Goal: Task Accomplishment & Management: Manage account settings

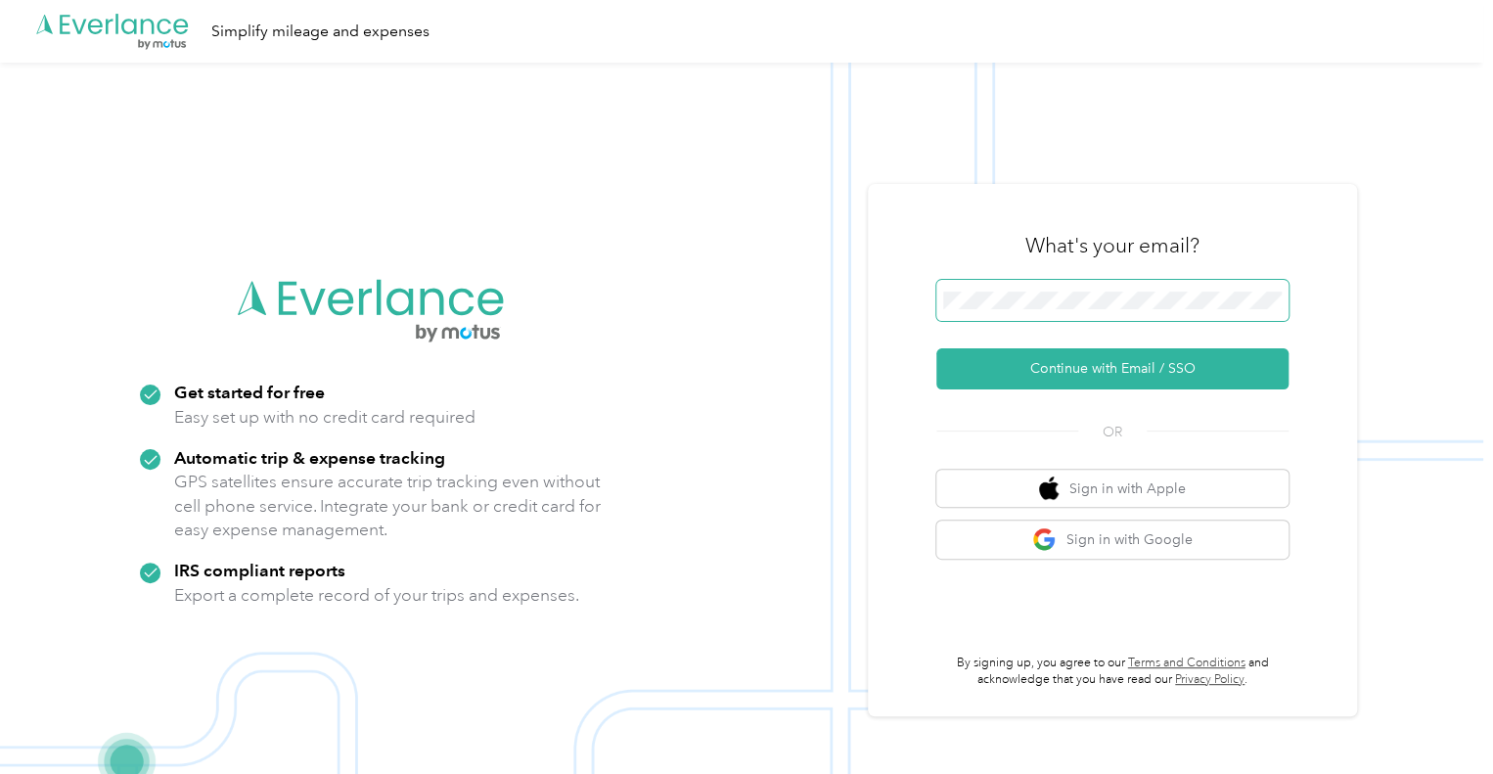
click at [1014, 291] on span at bounding box center [1112, 300] width 352 height 41
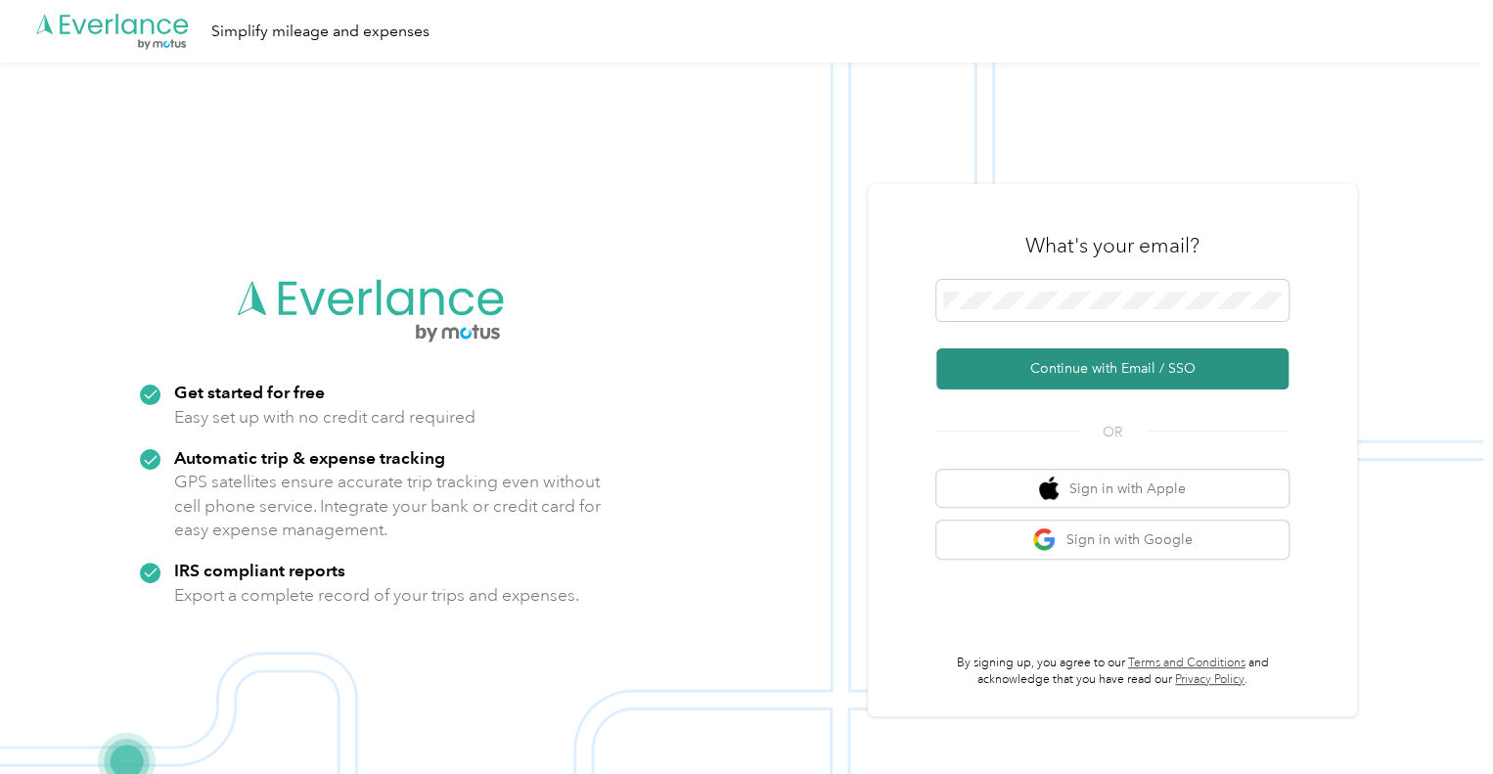
click at [1102, 372] on button "Continue with Email / SSO" at bounding box center [1112, 368] width 352 height 41
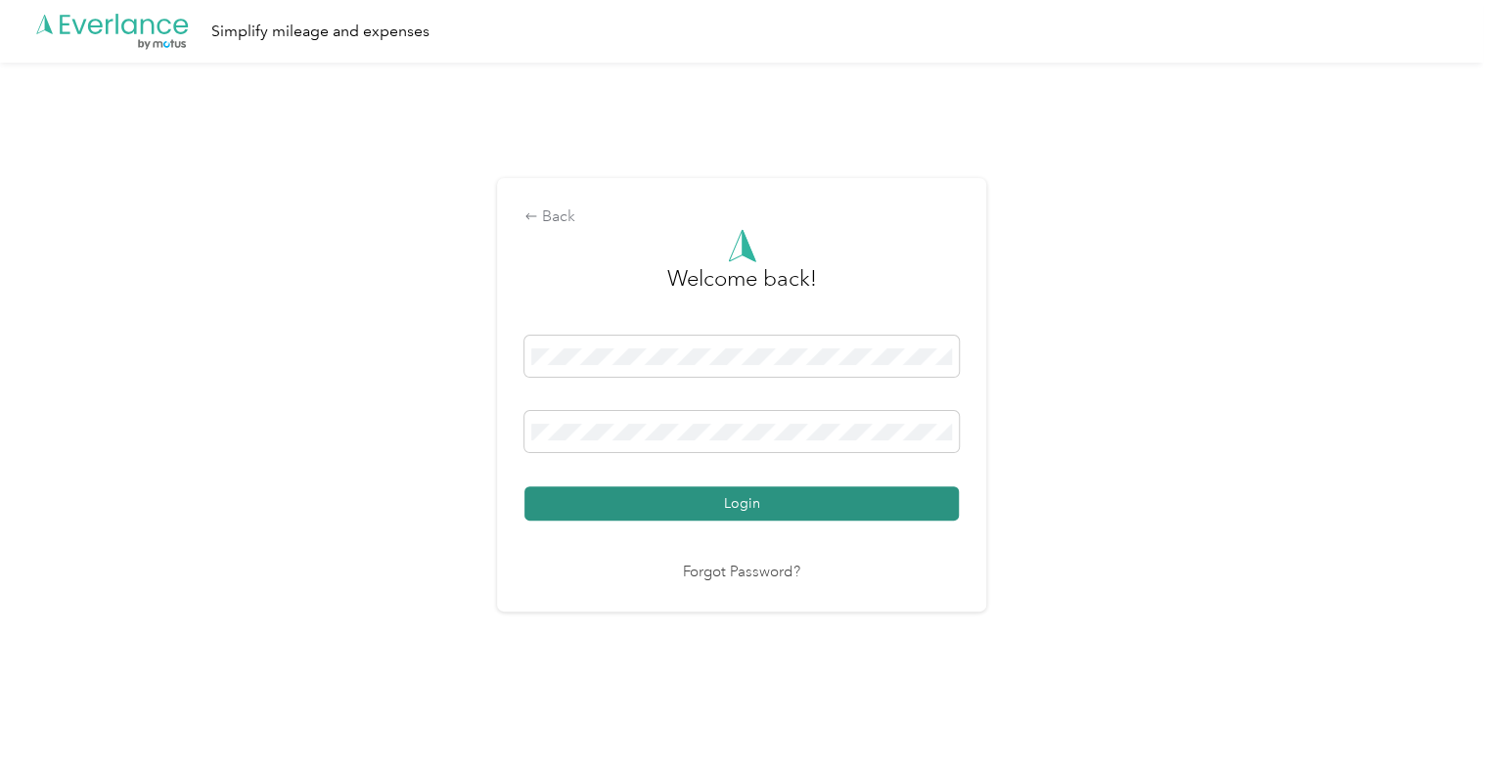
click at [878, 500] on button "Login" at bounding box center [741, 503] width 434 height 34
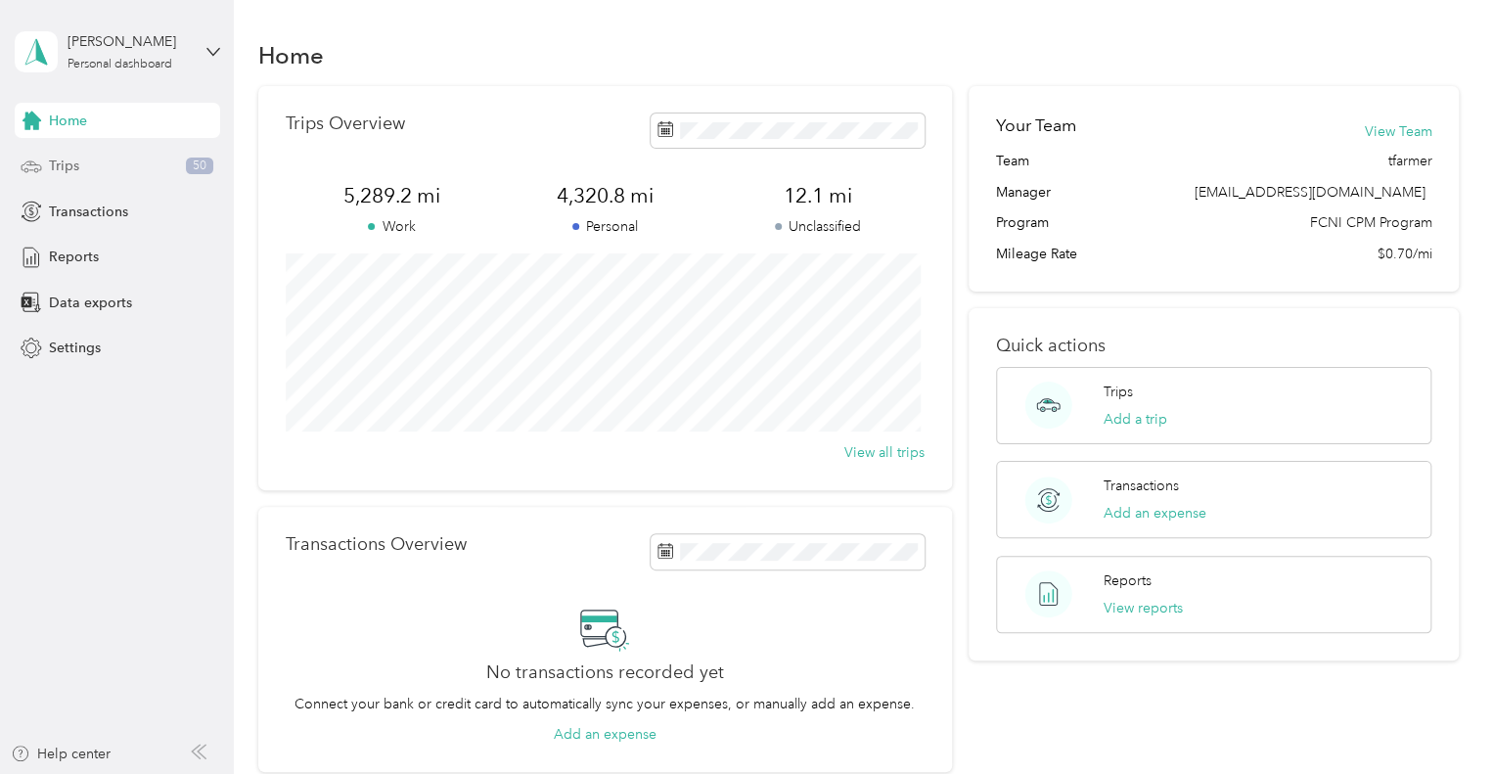
click at [74, 167] on span "Trips" at bounding box center [64, 166] width 30 height 21
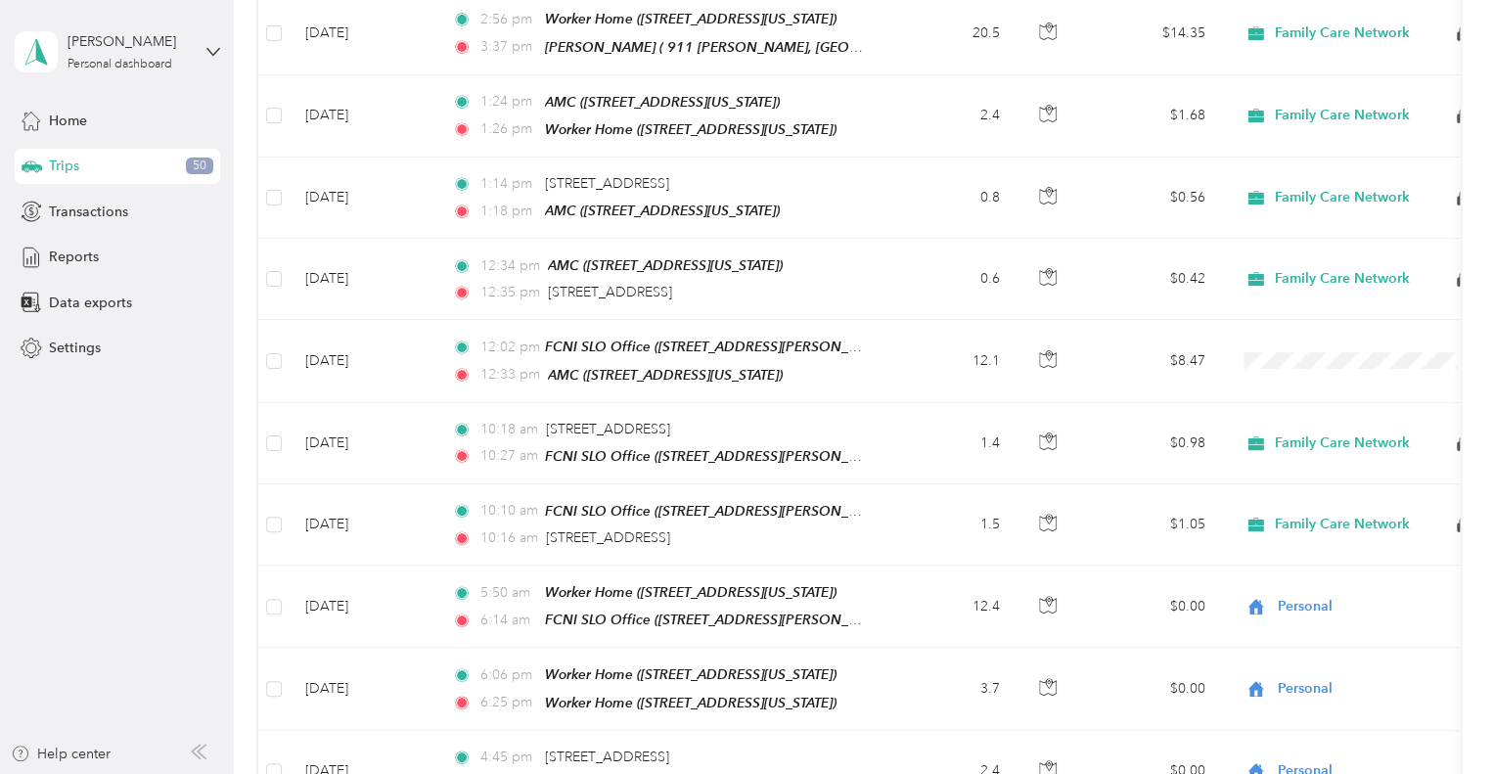
scroll to position [747, 0]
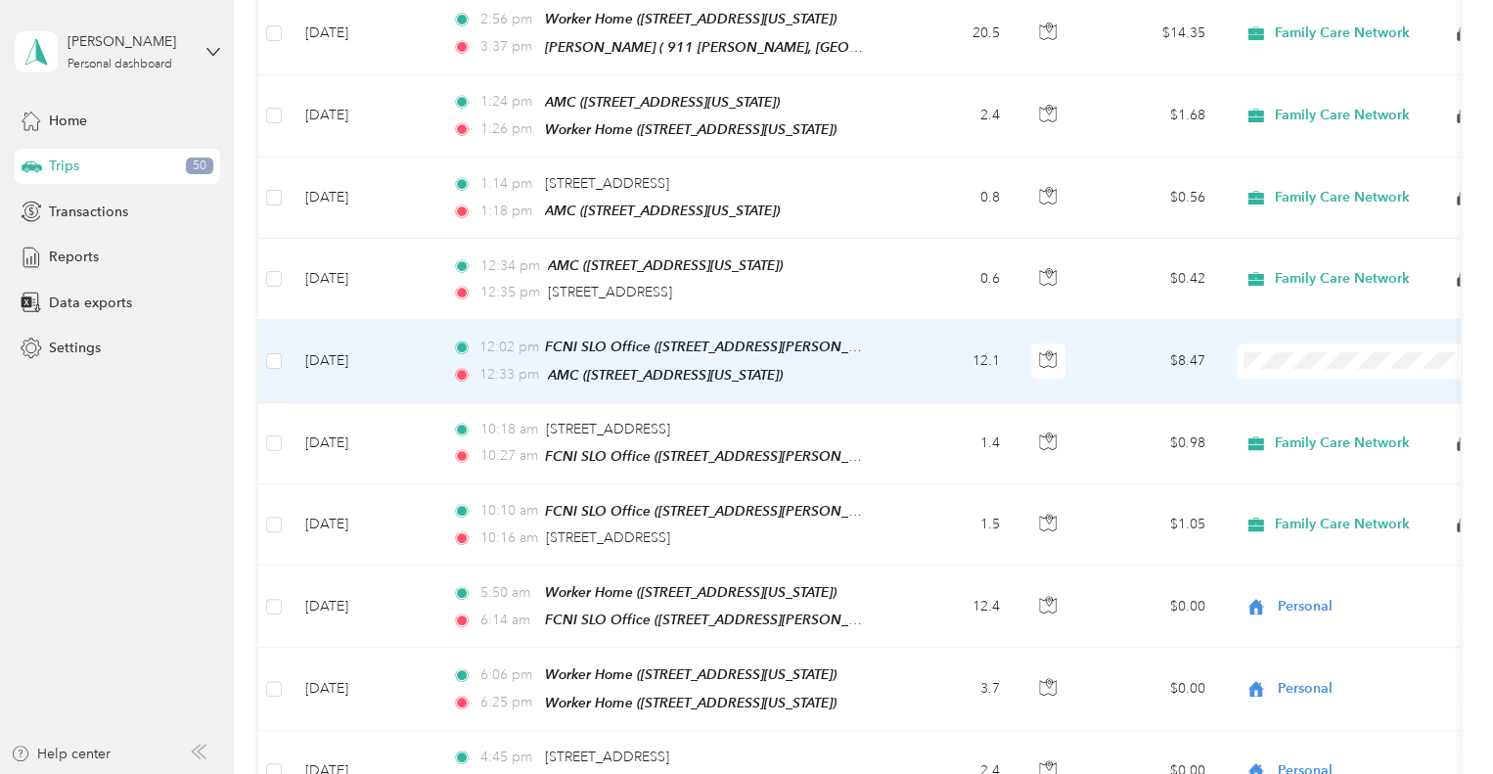
click at [1308, 379] on span "Family Care Network" at bounding box center [1374, 377] width 181 height 21
click at [864, 342] on td "12:02 pm FCNI SLO Office ([STREET_ADDRESS][PERSON_NAME][US_STATE]) 12:33 pm AMC…" at bounding box center [661, 361] width 450 height 82
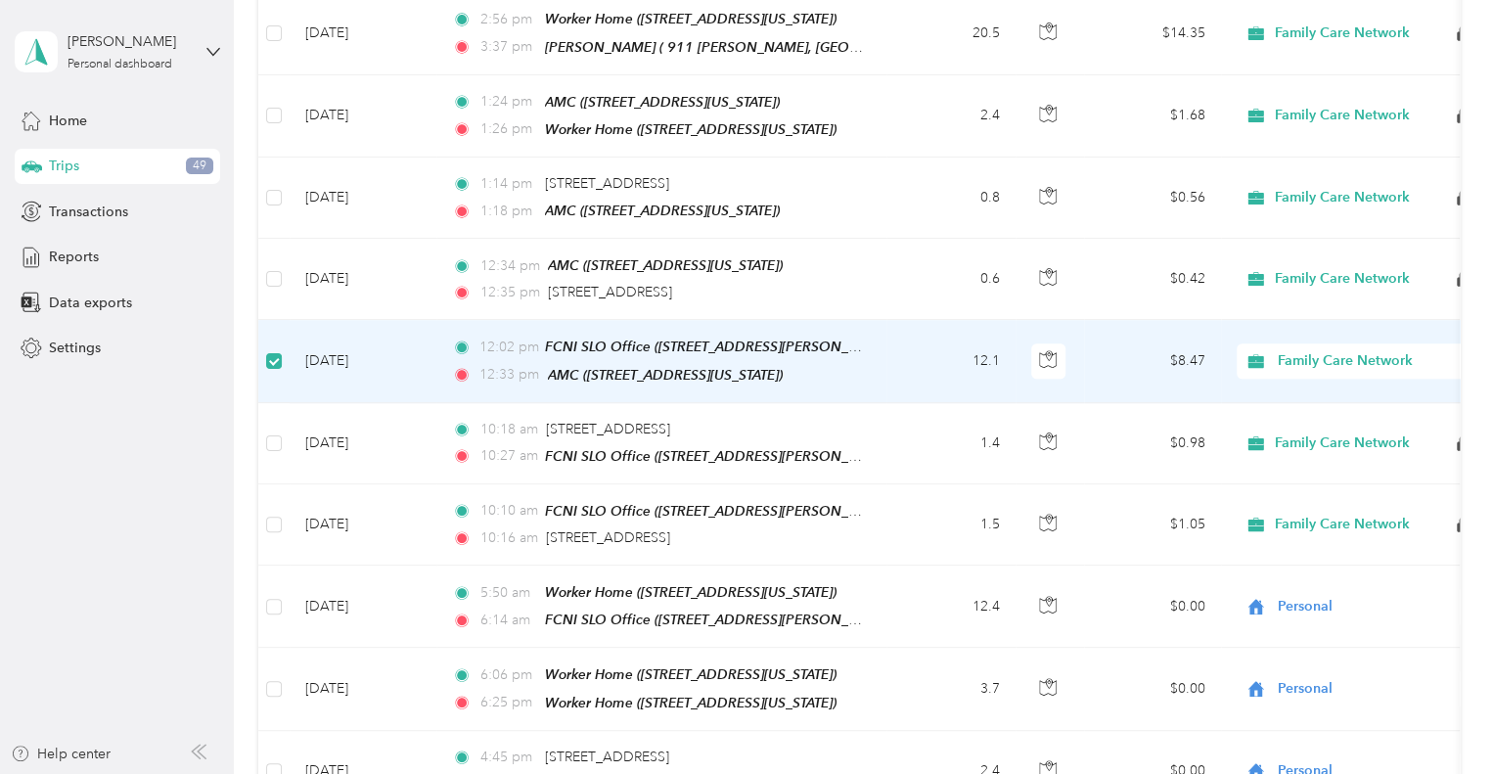
scroll to position [68, 0]
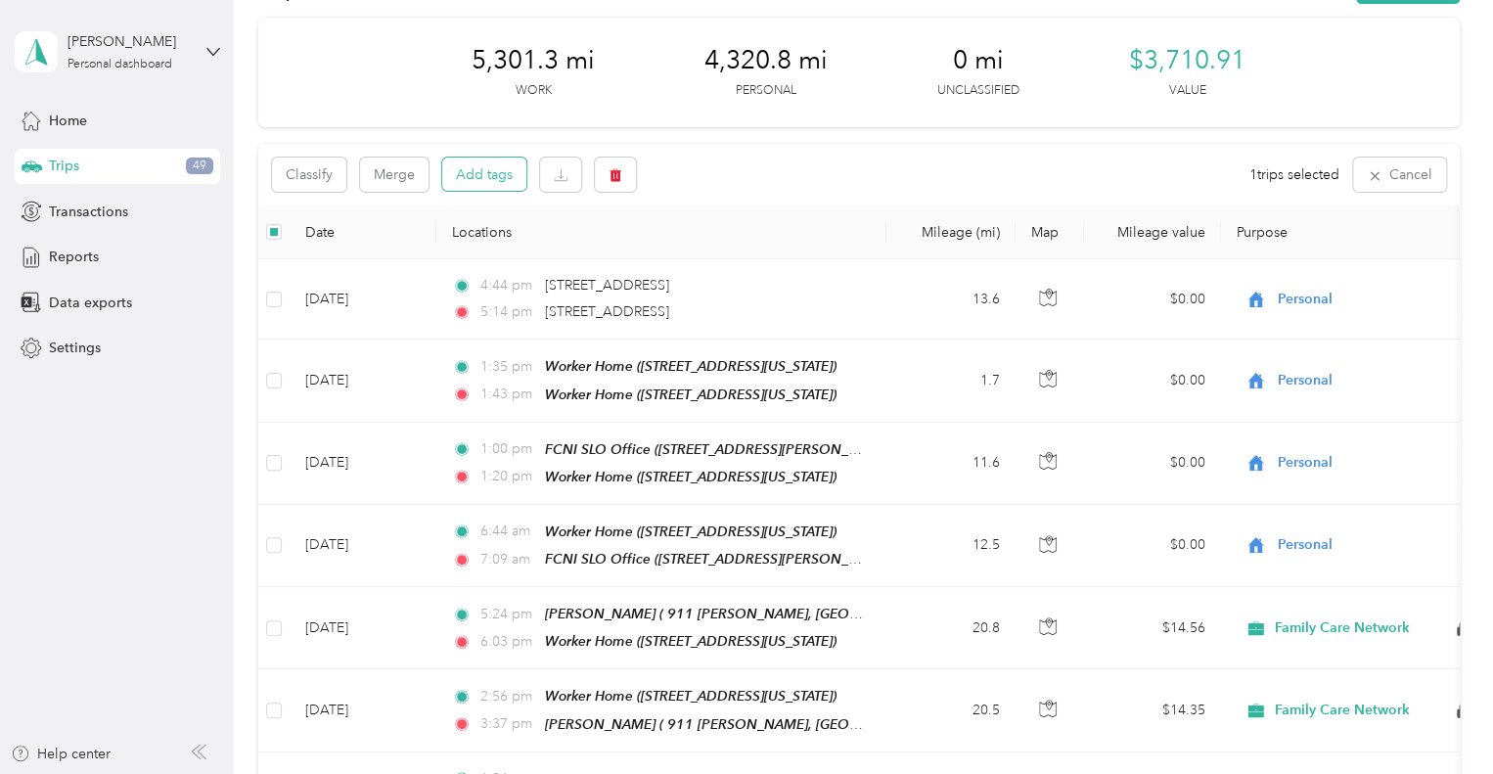
click at [477, 170] on button "Add tags" at bounding box center [484, 173] width 84 height 33
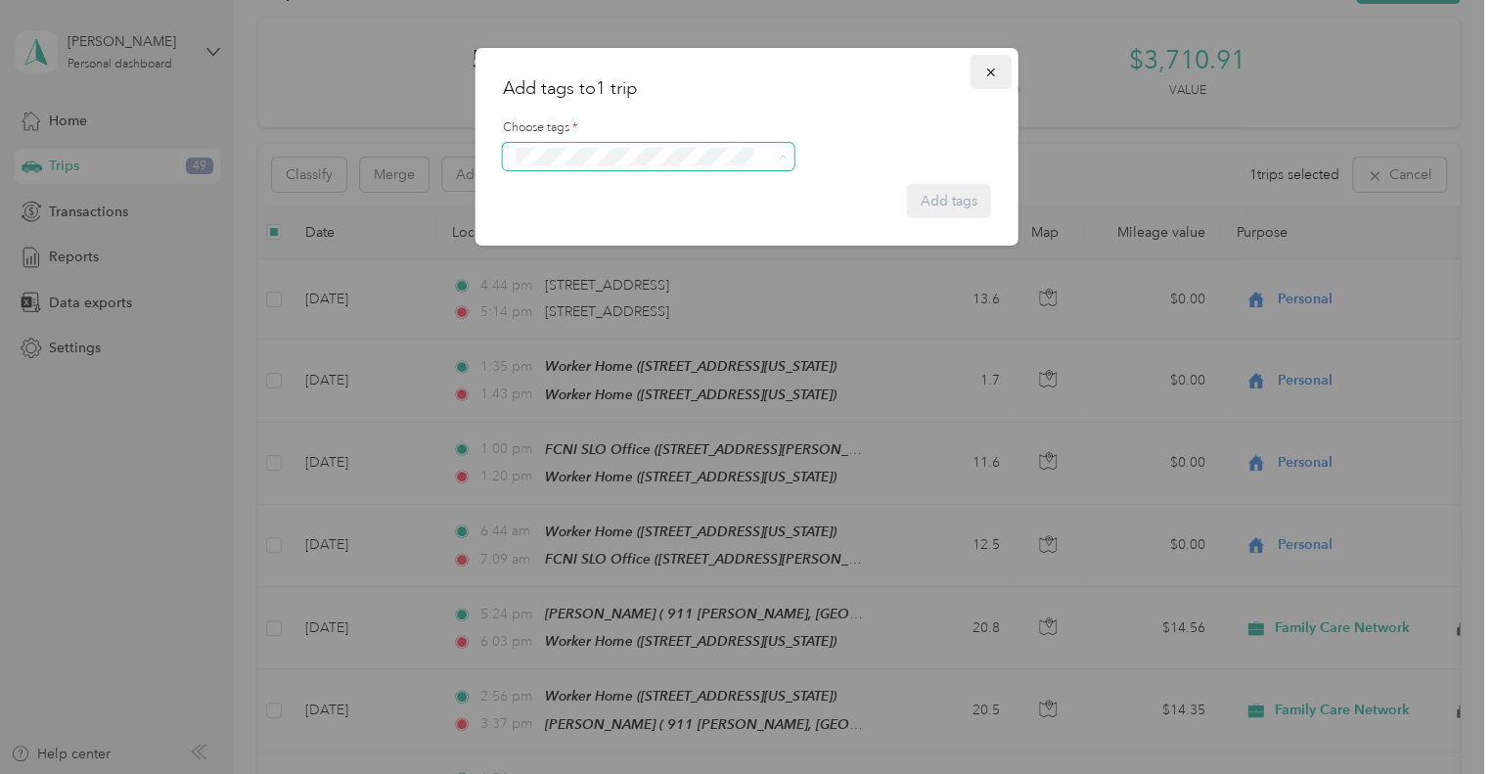
click at [984, 77] on icon "button" at bounding box center [991, 73] width 14 height 14
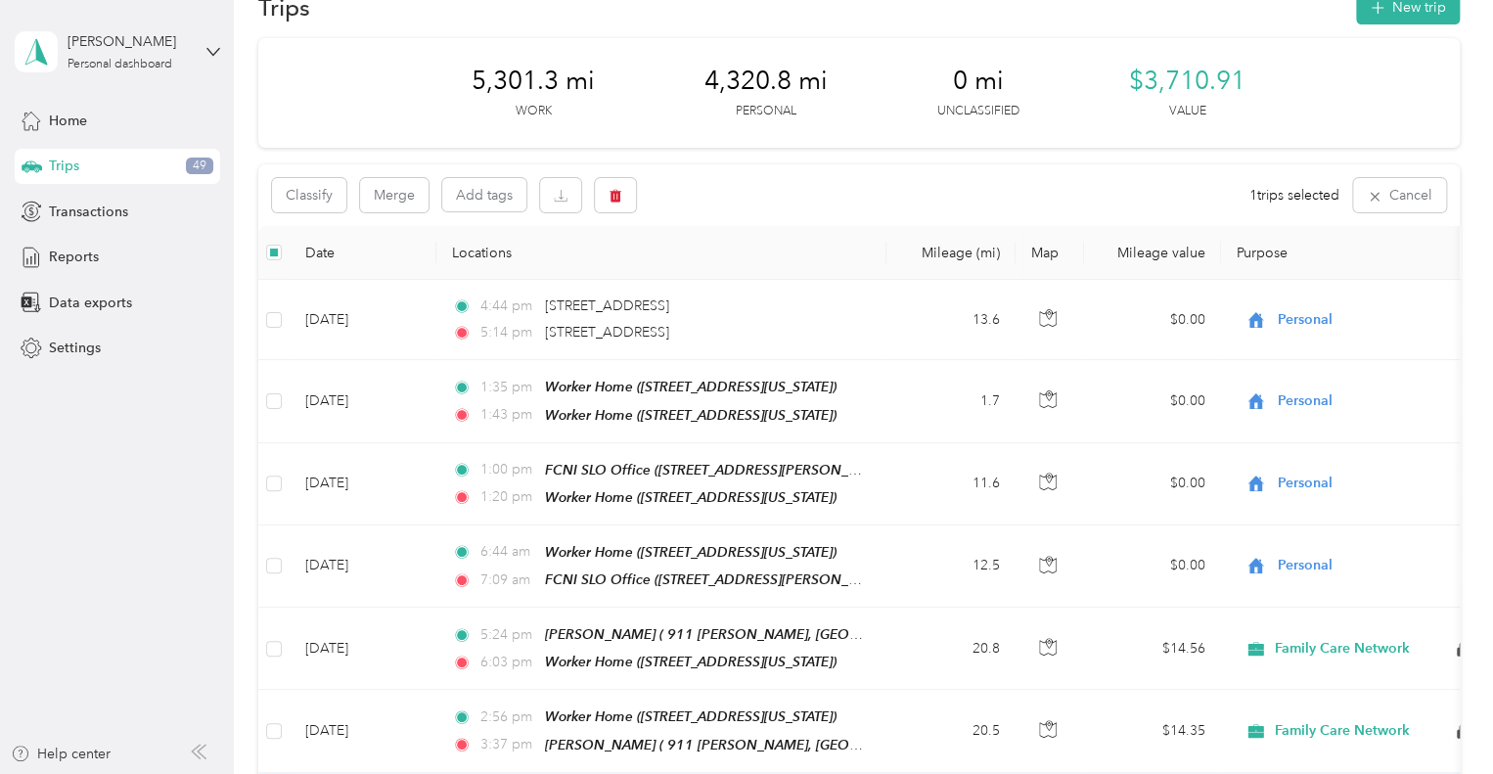
scroll to position [0, 0]
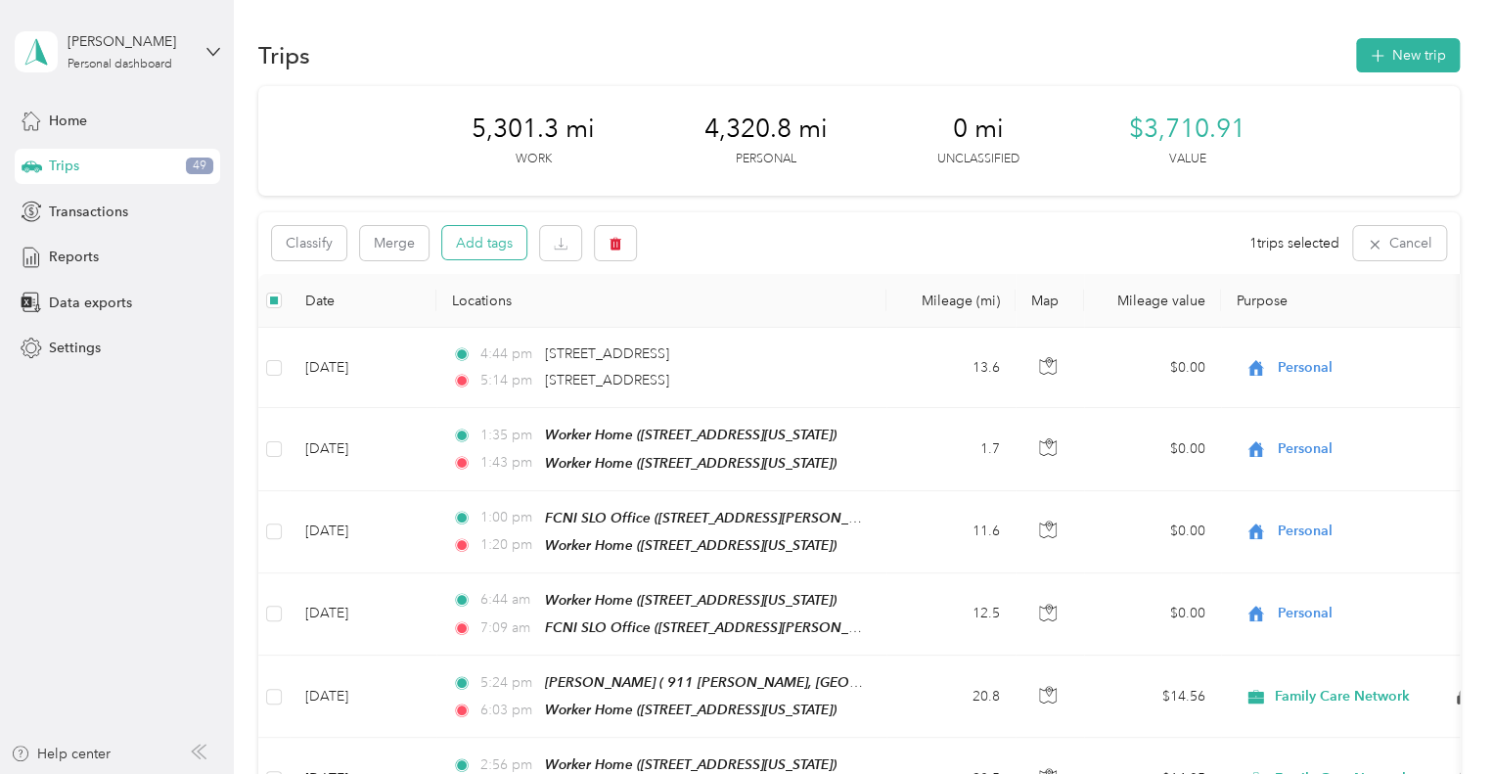
click at [485, 243] on button "Add tags" at bounding box center [484, 242] width 84 height 33
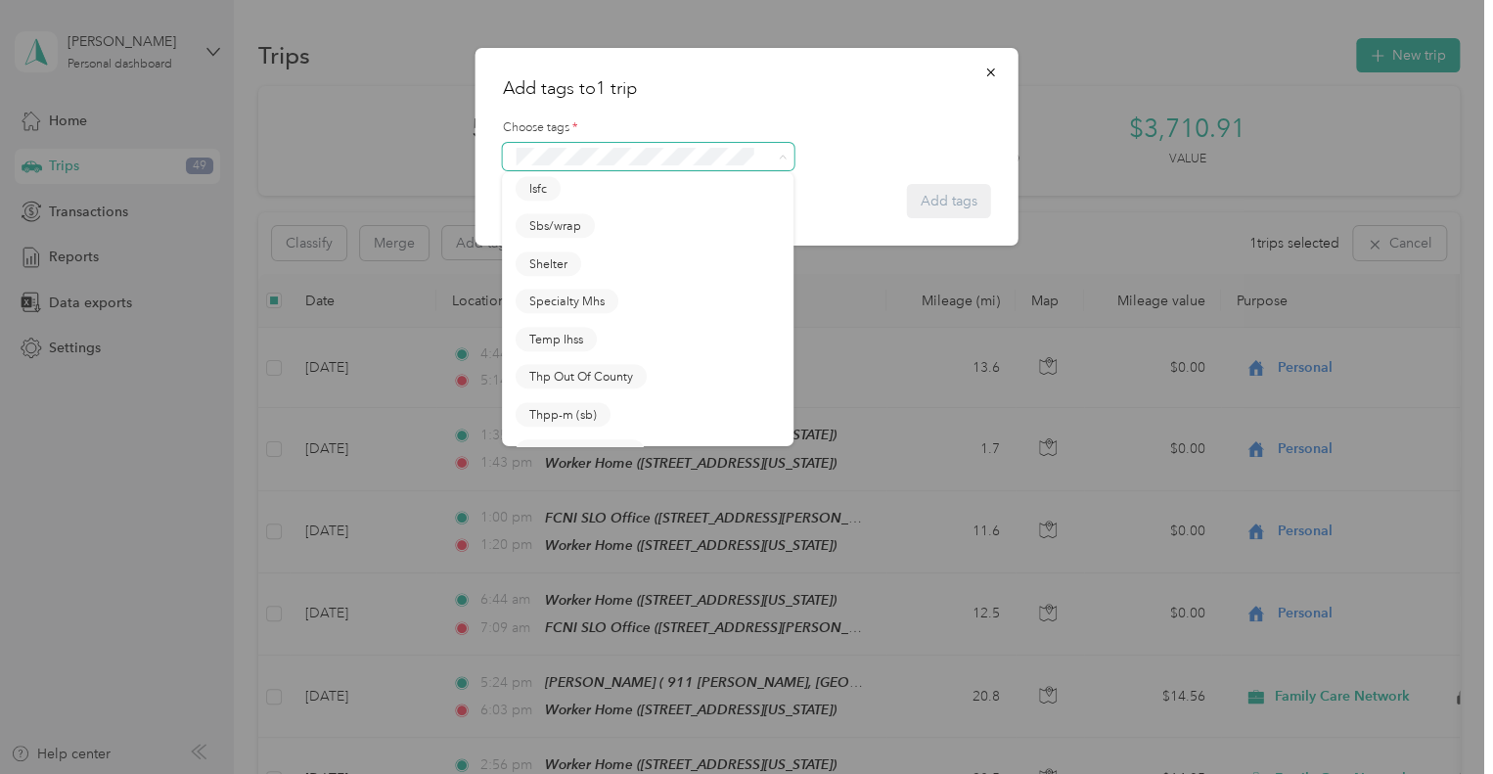
scroll to position [507, 0]
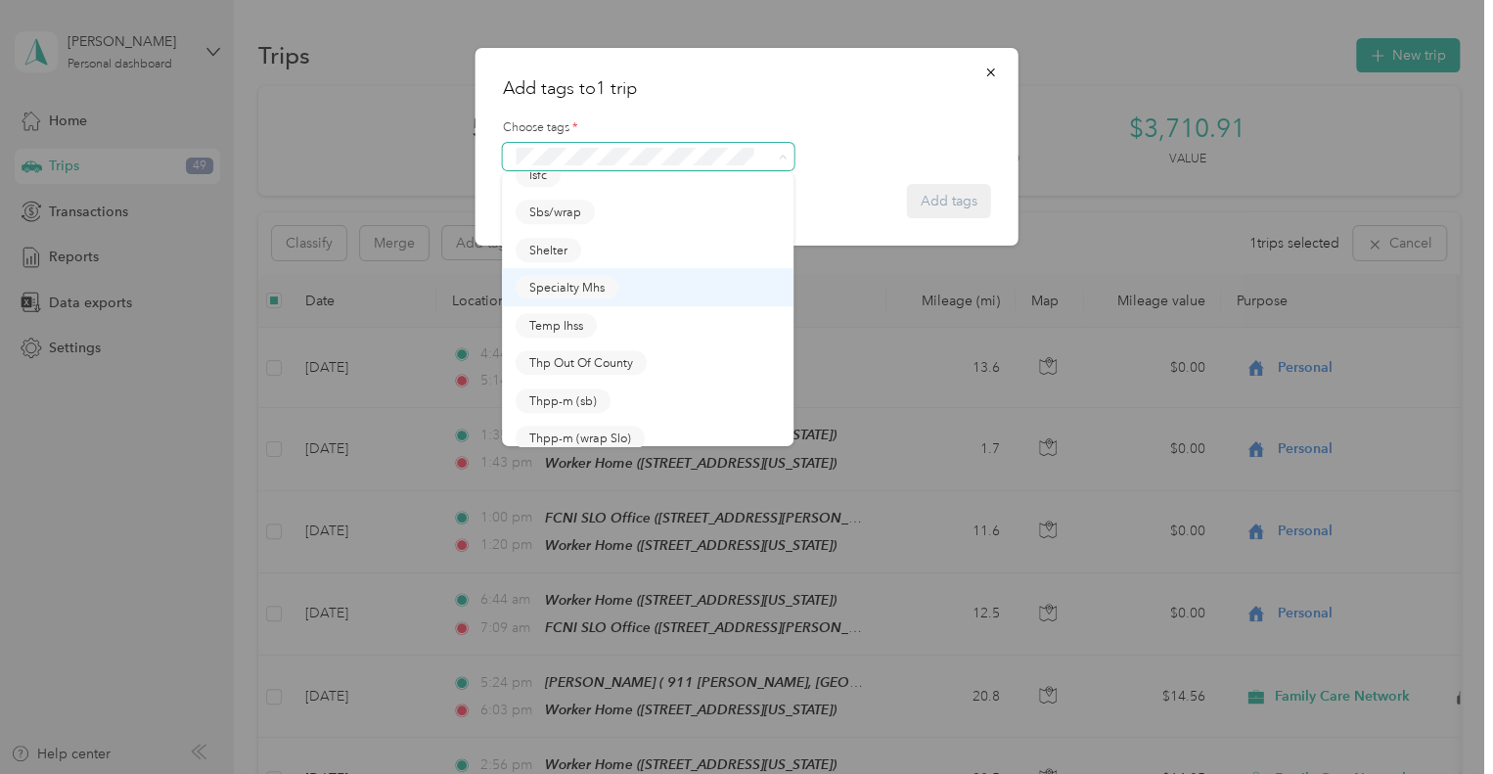
click at [595, 286] on span "Specialty Mhs" at bounding box center [566, 288] width 75 height 18
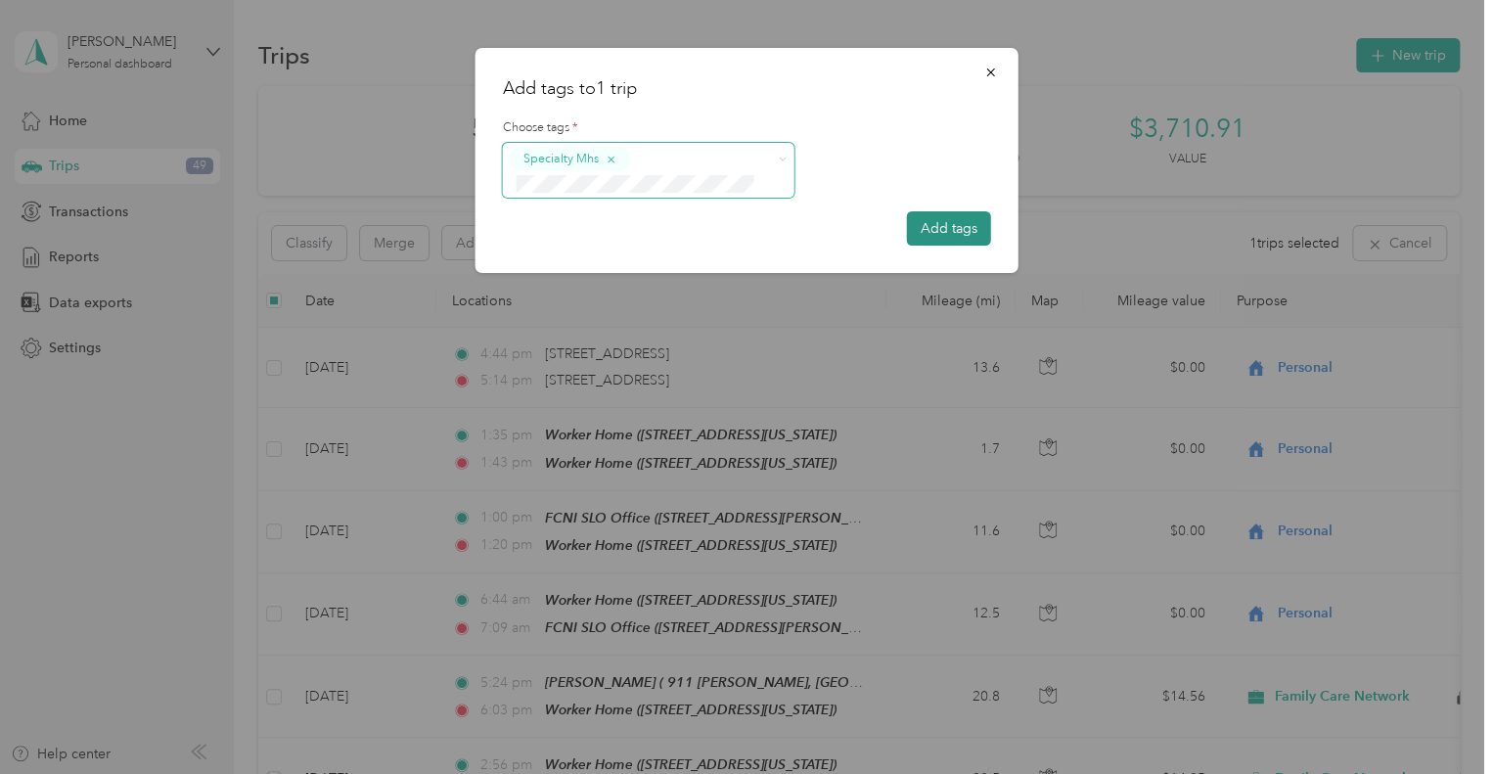
click at [960, 232] on button "Add tags" at bounding box center [949, 228] width 84 height 34
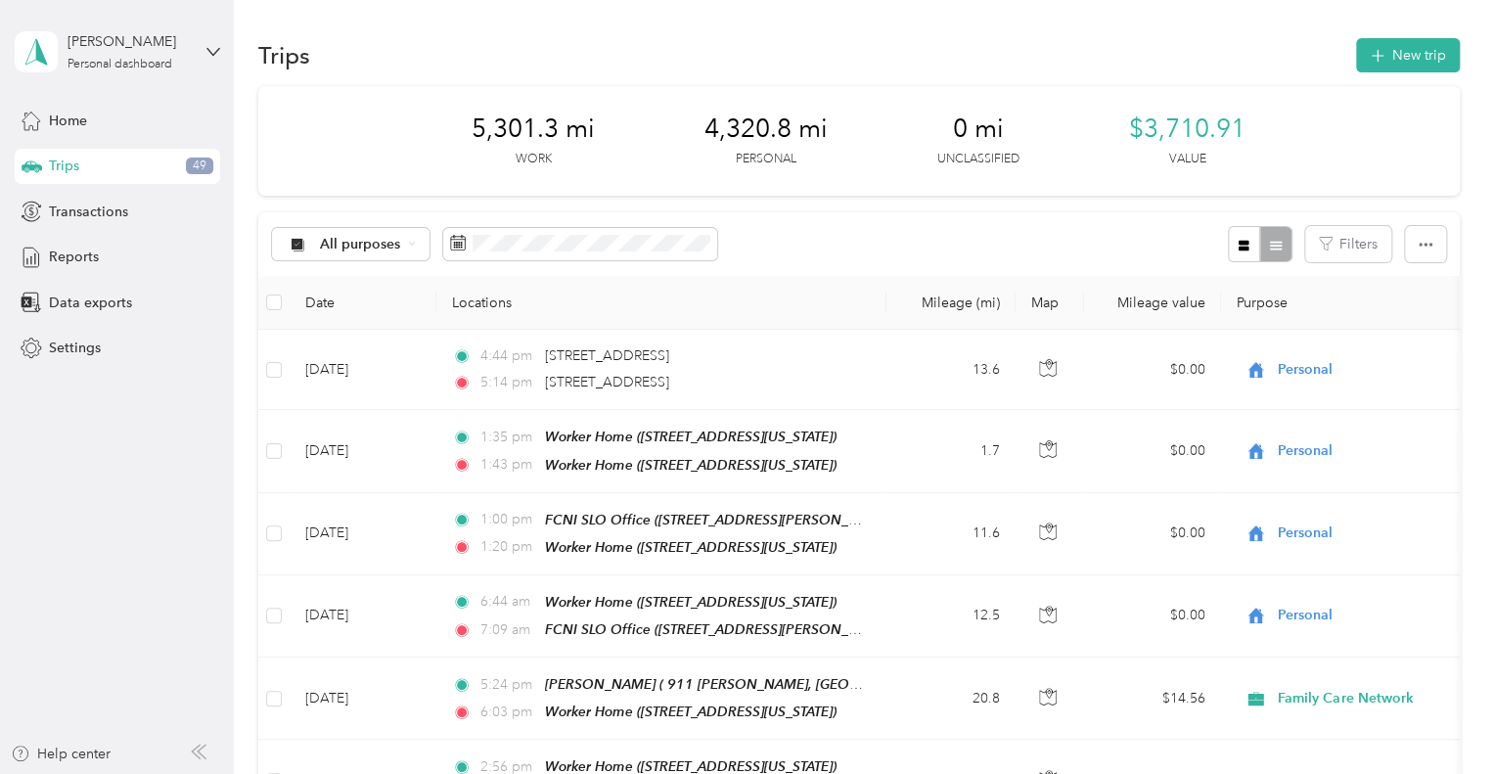
click at [60, 162] on span "Trips" at bounding box center [64, 166] width 30 height 21
drag, startPoint x: 72, startPoint y: 111, endPoint x: 74, endPoint y: 125, distance: 14.8
click at [74, 125] on span "Home" at bounding box center [68, 121] width 38 height 21
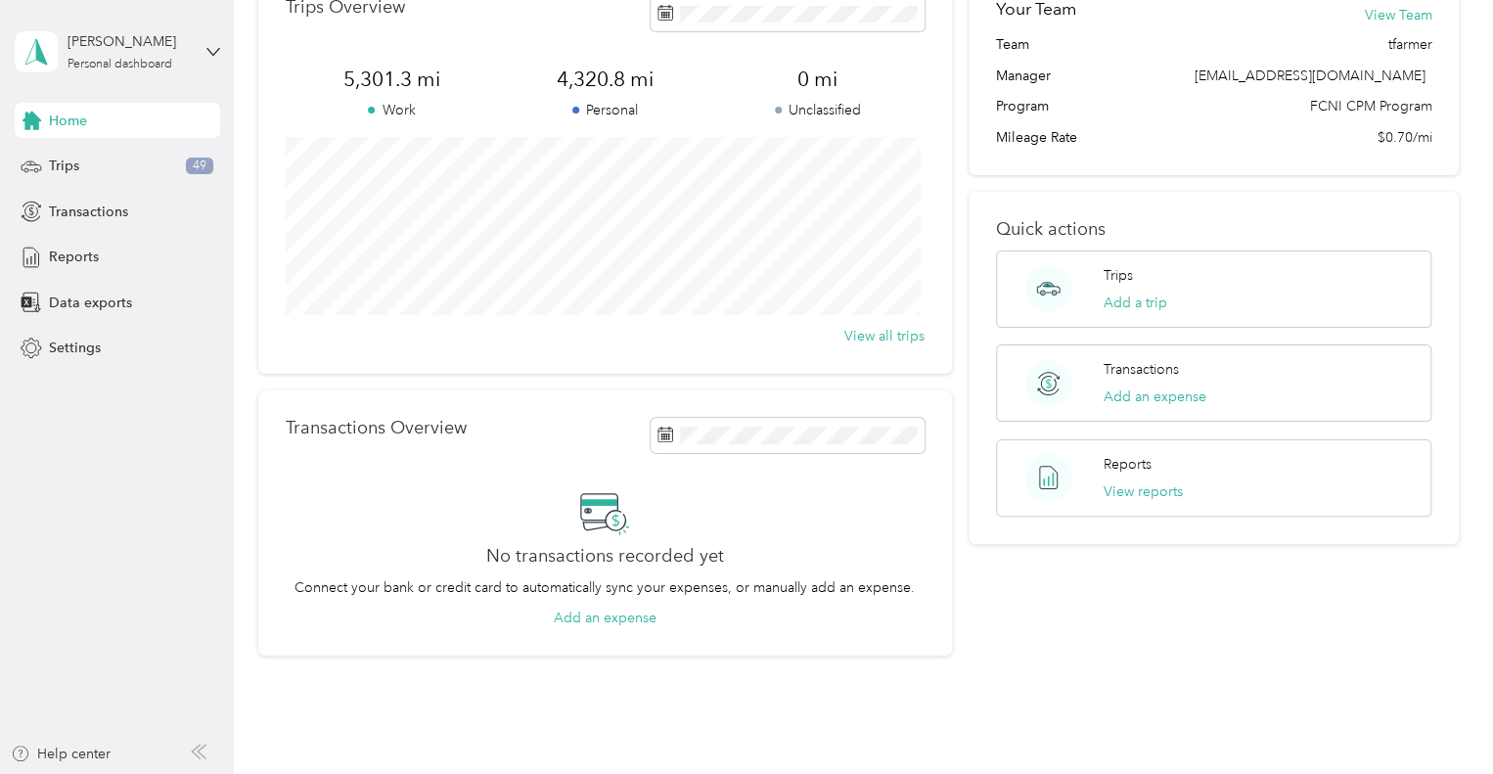
scroll to position [200, 0]
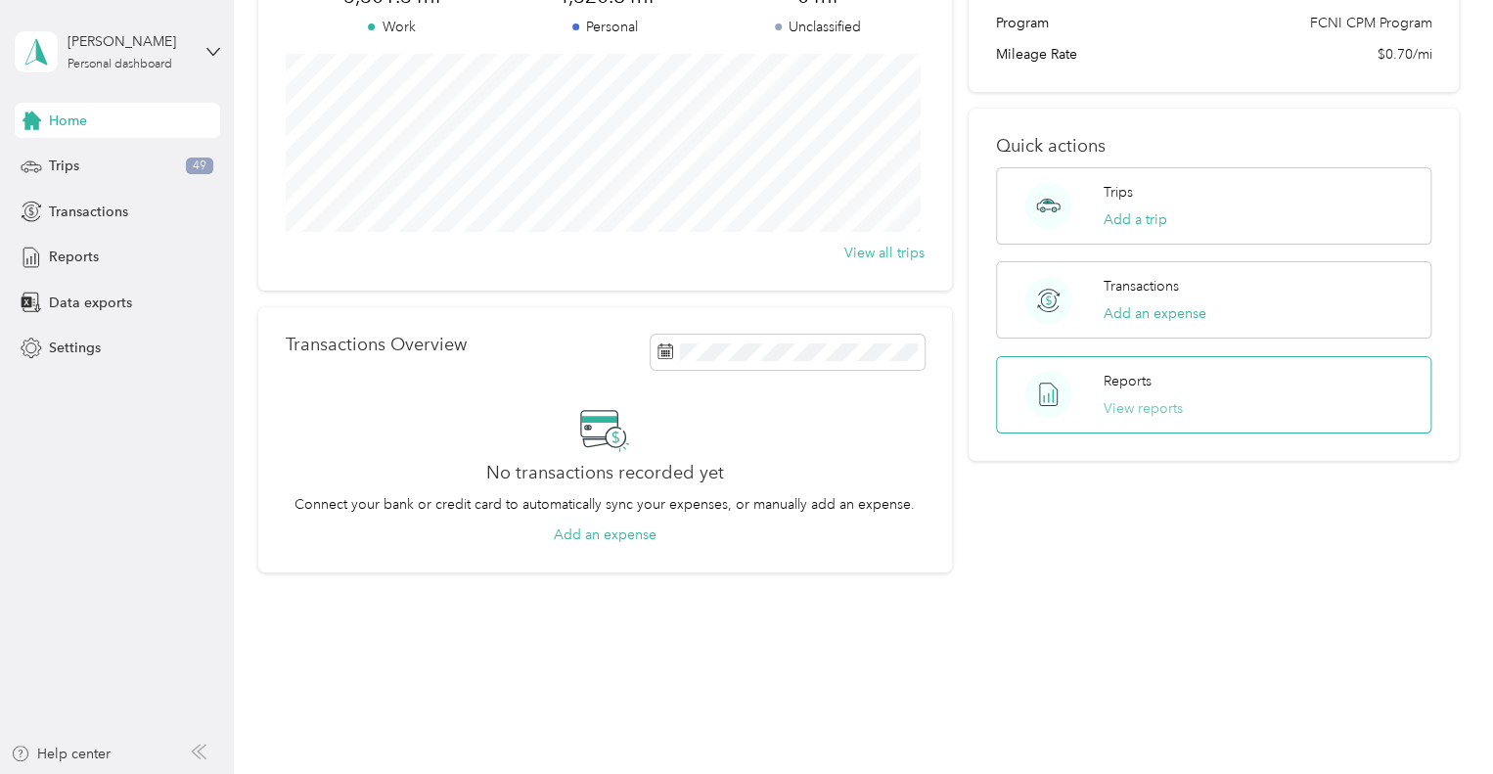
click at [1147, 405] on button "View reports" at bounding box center [1142, 408] width 79 height 21
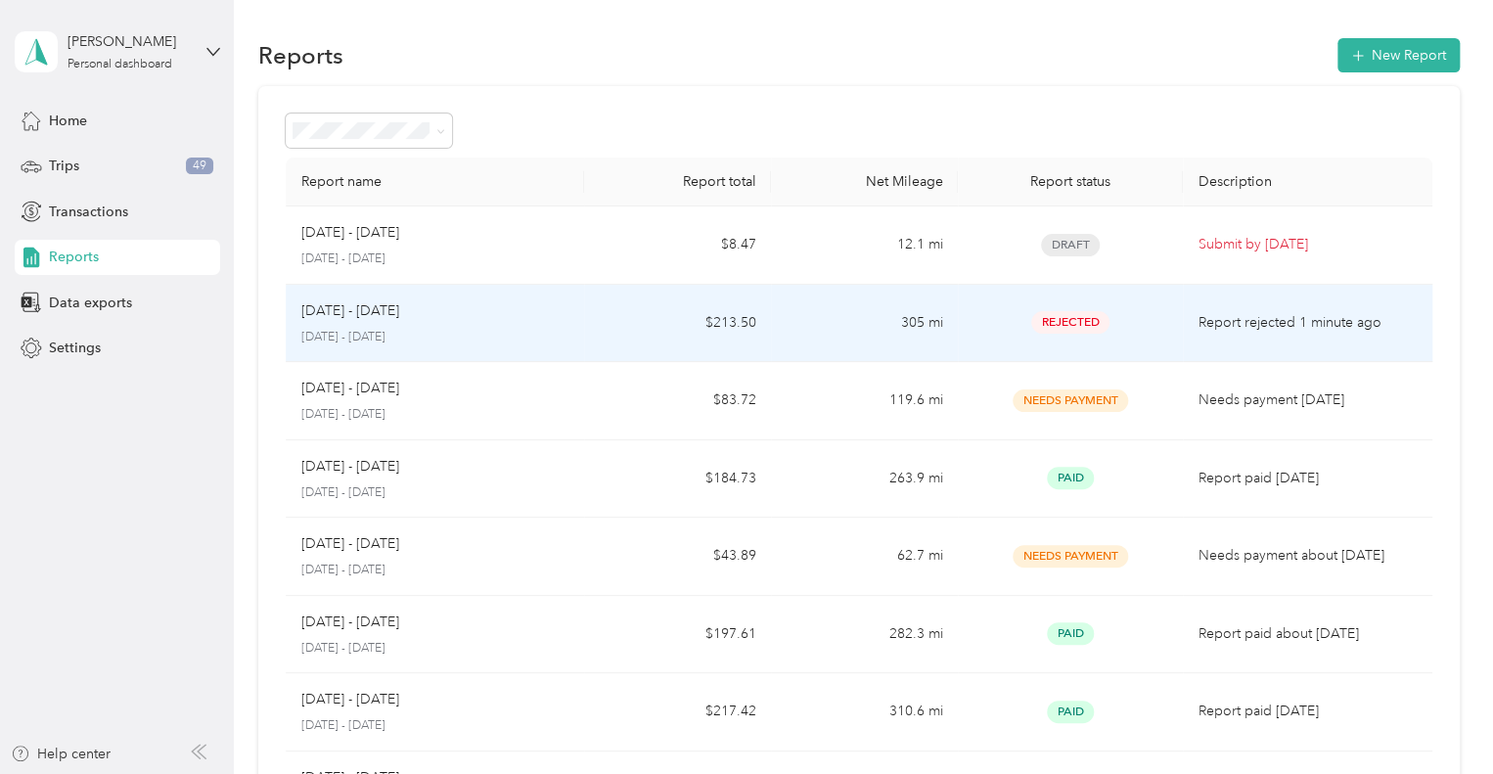
click at [1330, 316] on p "Report rejected 1 minute ago" at bounding box center [1307, 323] width 218 height 22
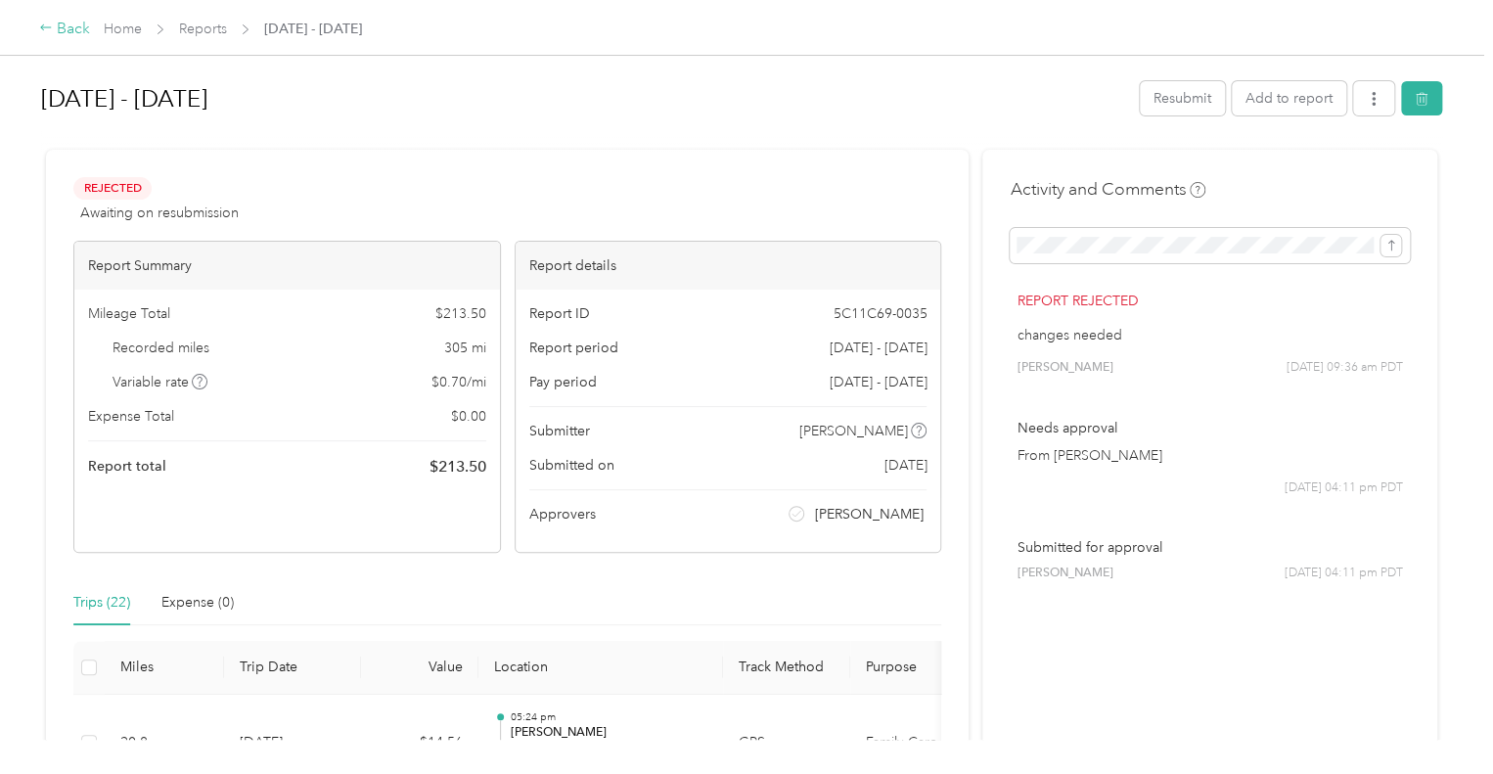
click at [63, 20] on div "Back" at bounding box center [64, 29] width 51 height 23
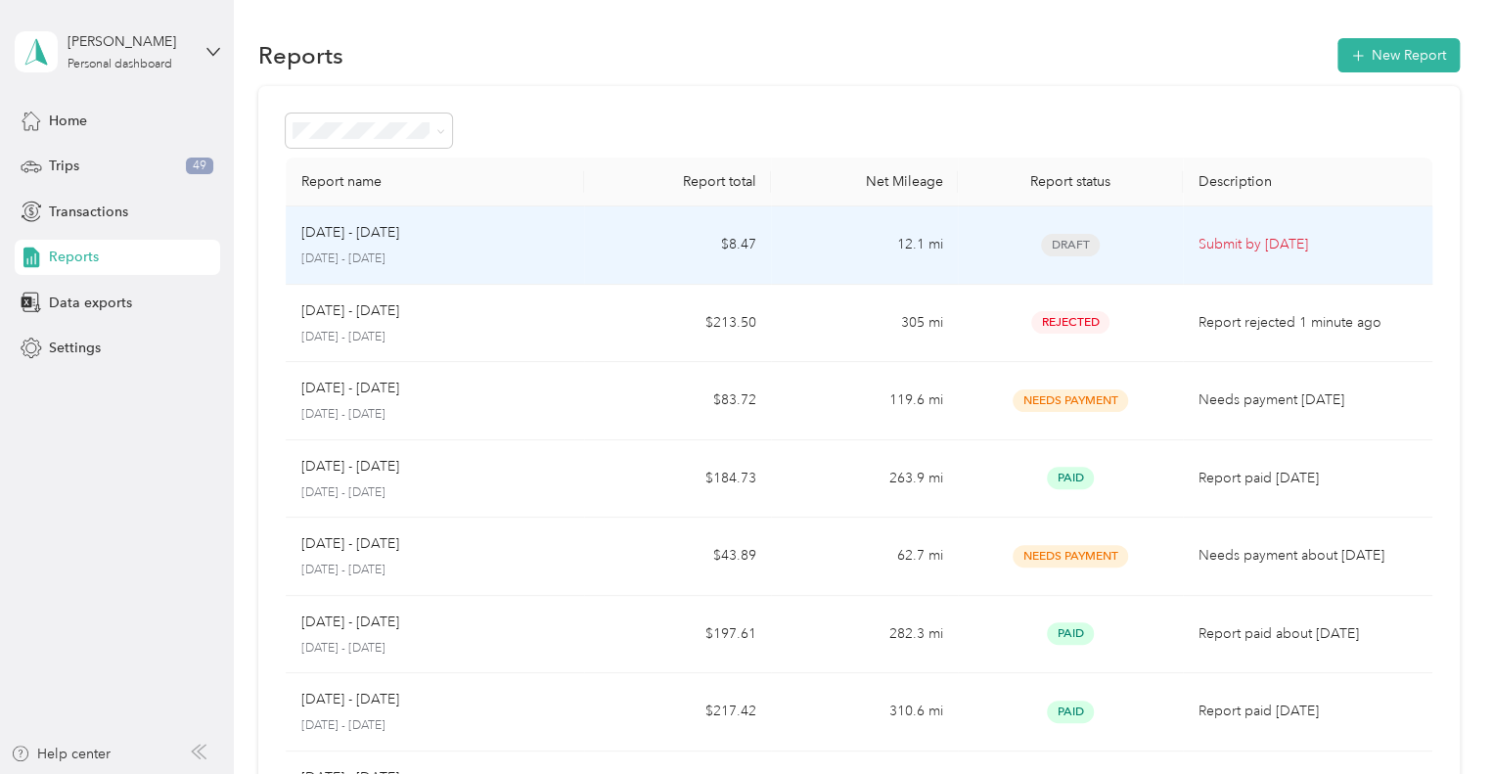
click at [1311, 242] on p "Submit by [DATE]" at bounding box center [1307, 245] width 218 height 22
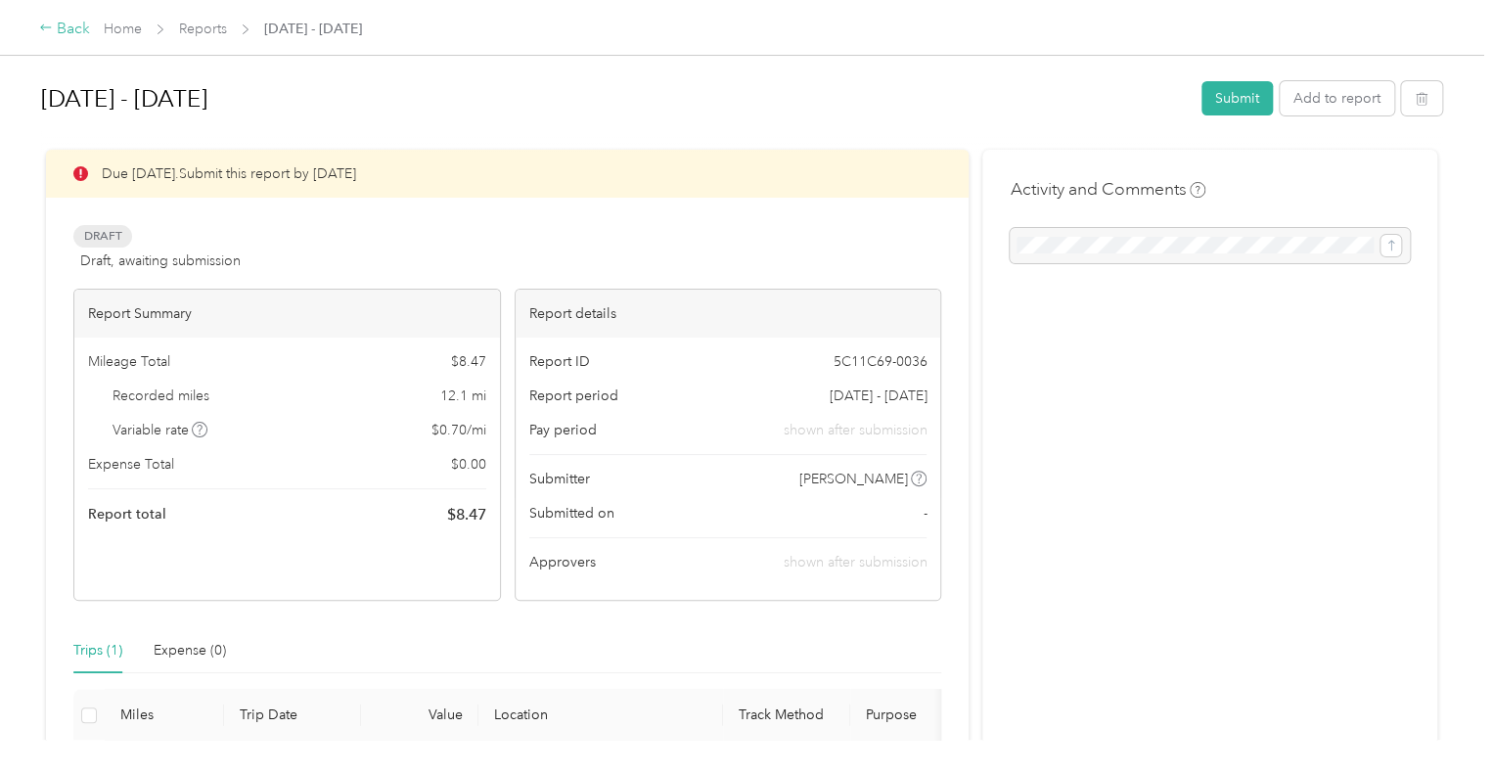
click at [62, 24] on div "Back" at bounding box center [64, 29] width 51 height 23
